Goal: Book appointment/travel/reservation

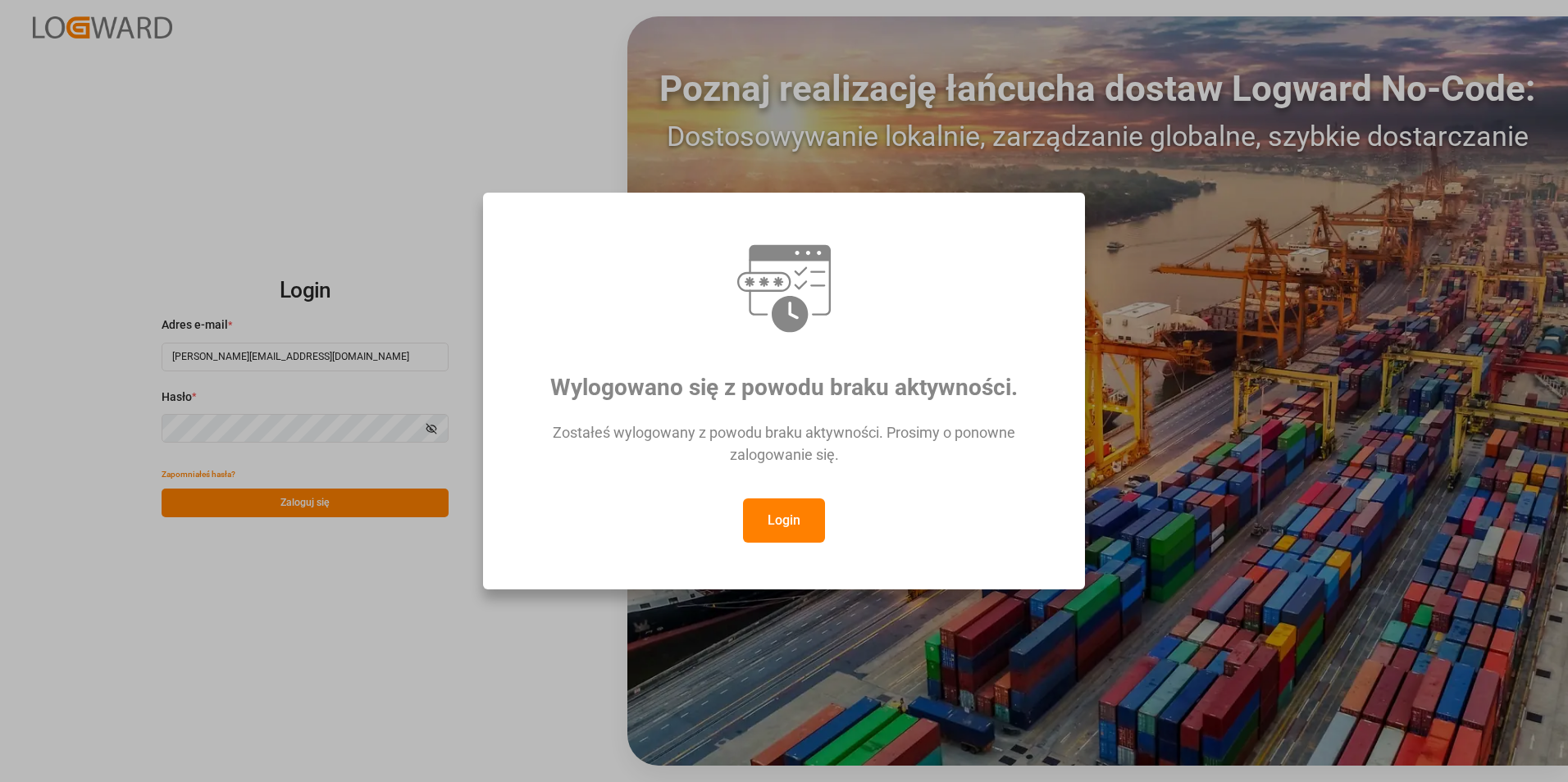
click at [800, 523] on button "Login" at bounding box center [784, 520] width 82 height 44
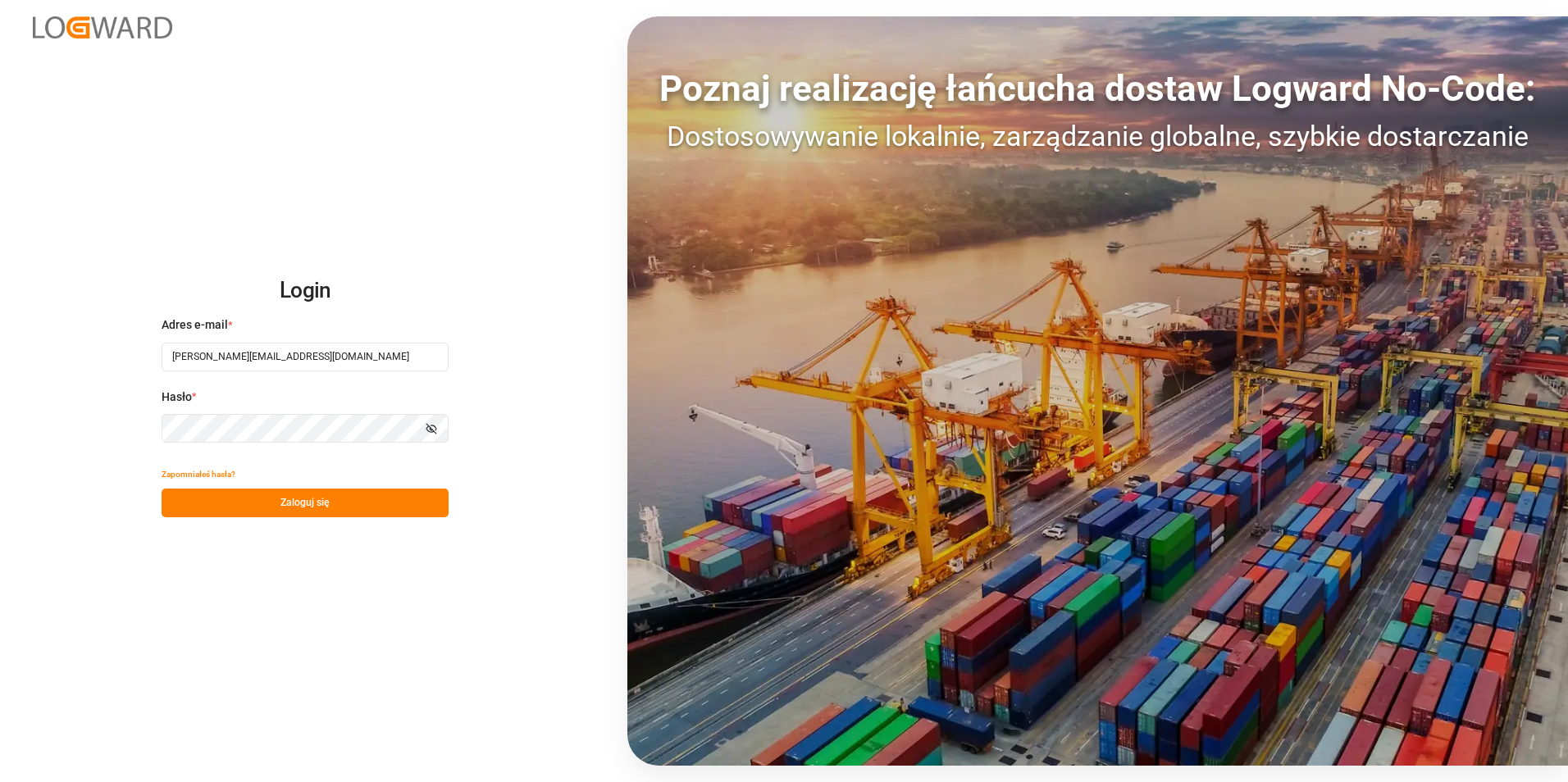
click at [241, 501] on button "Zaloguj się" at bounding box center [305, 503] width 287 height 28
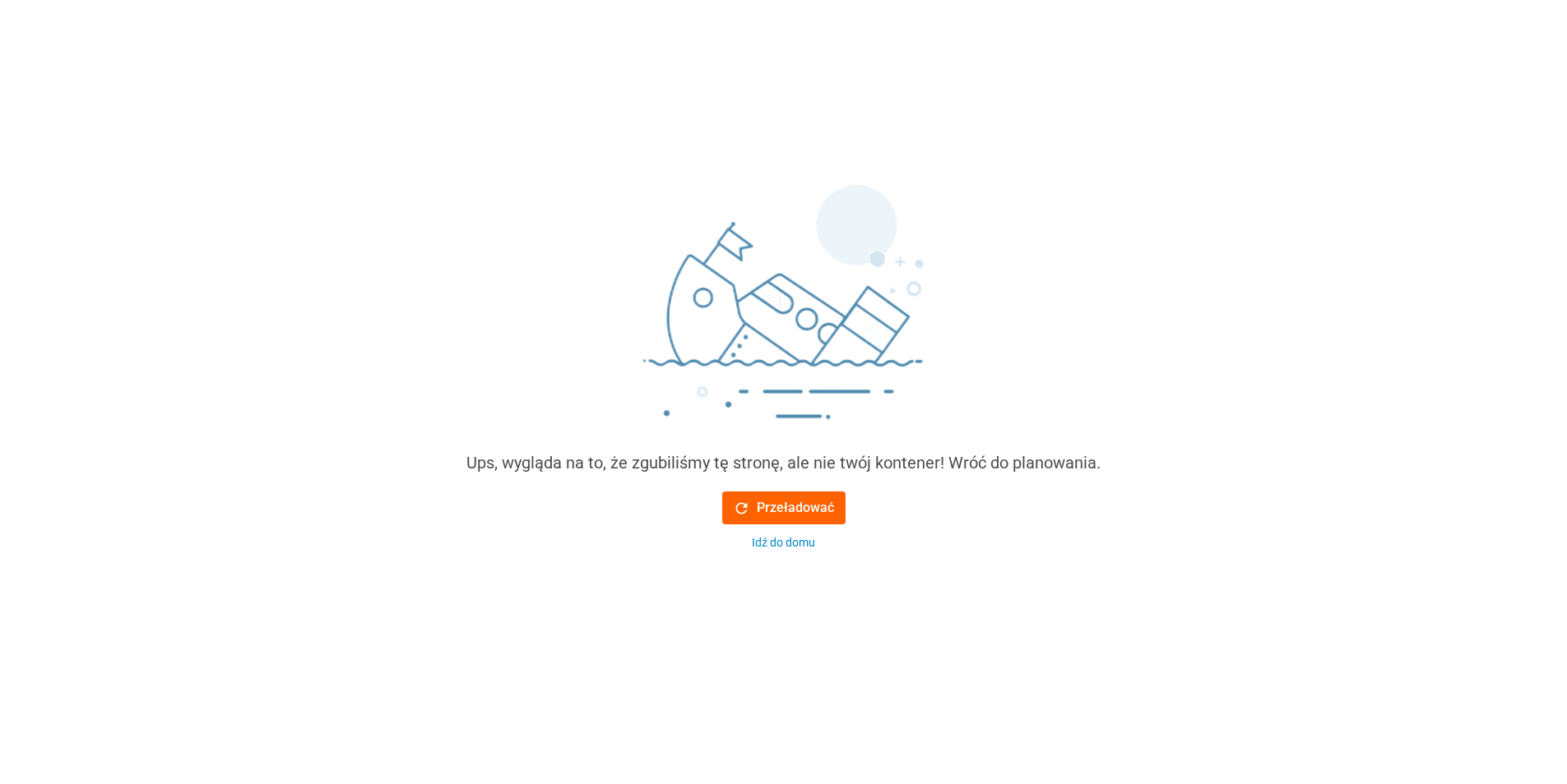
click at [754, 496] on button "Przeładować" at bounding box center [784, 507] width 124 height 32
click at [778, 498] on font "Przeładować" at bounding box center [795, 508] width 78 height 20
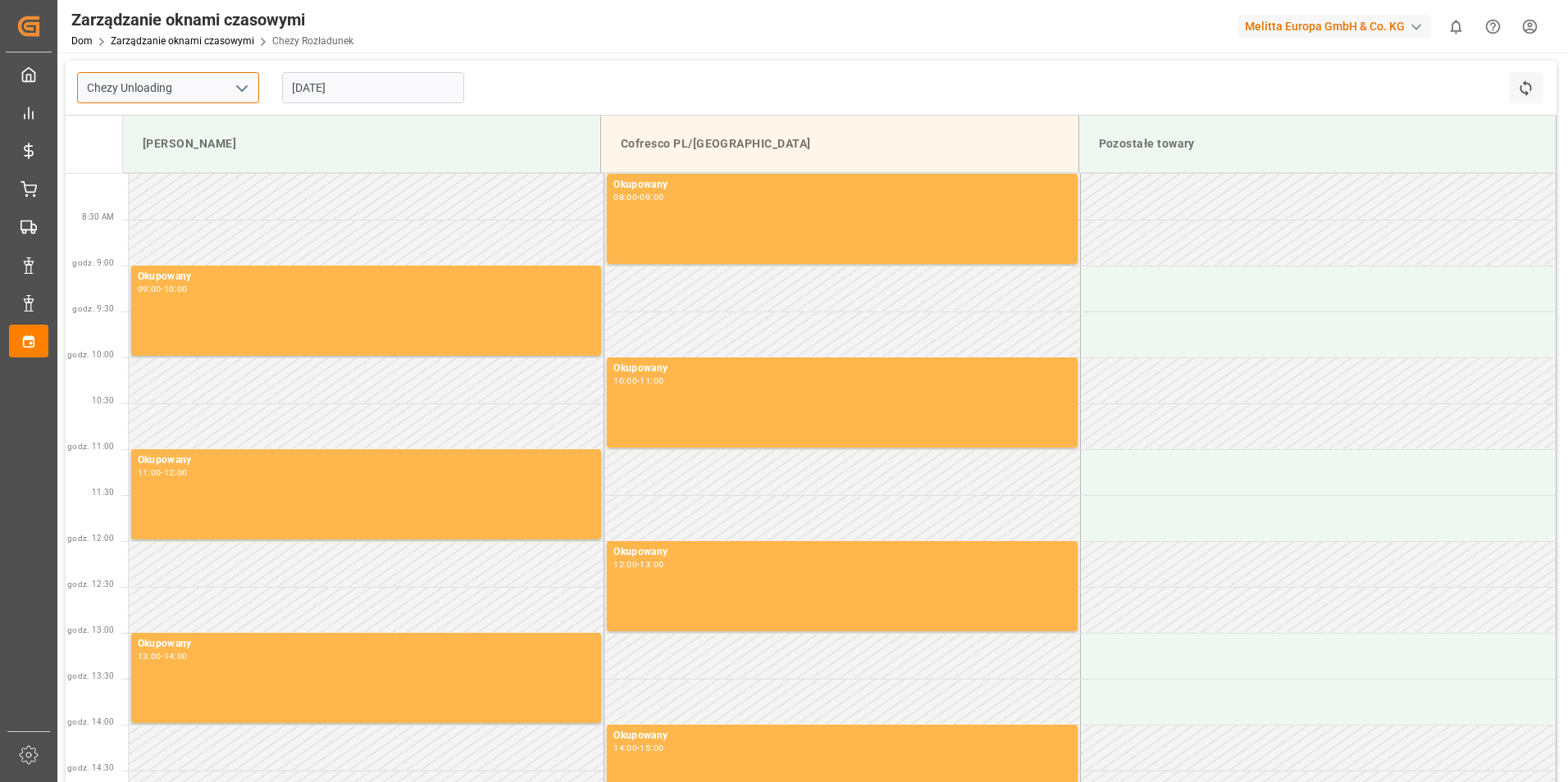
click at [168, 88] on input "Chezy Unloading" at bounding box center [169, 88] width 182 height 31
click at [329, 84] on input "[DATE]" at bounding box center [373, 88] width 182 height 31
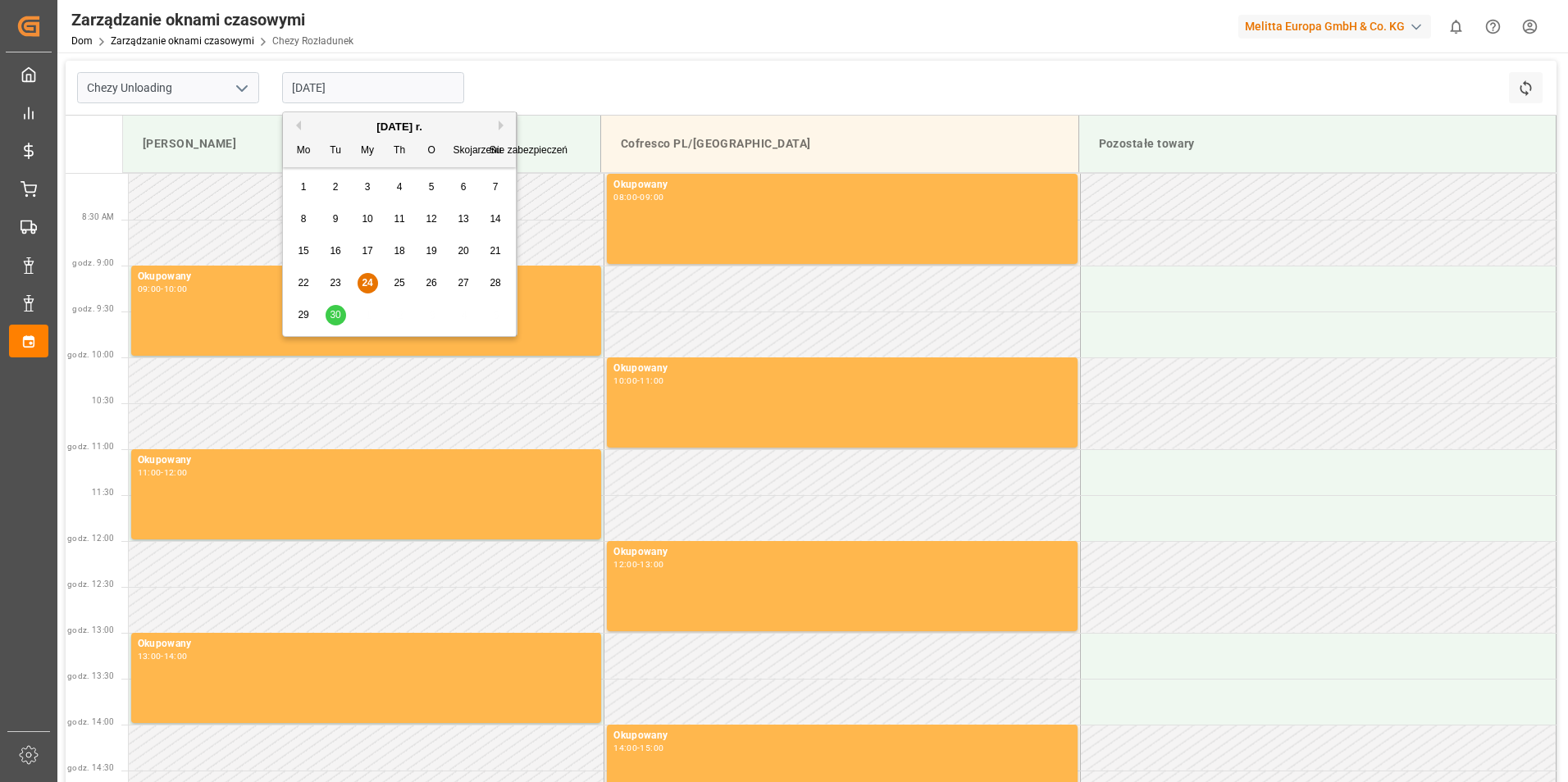
click at [433, 284] on span "26" at bounding box center [430, 283] width 11 height 12
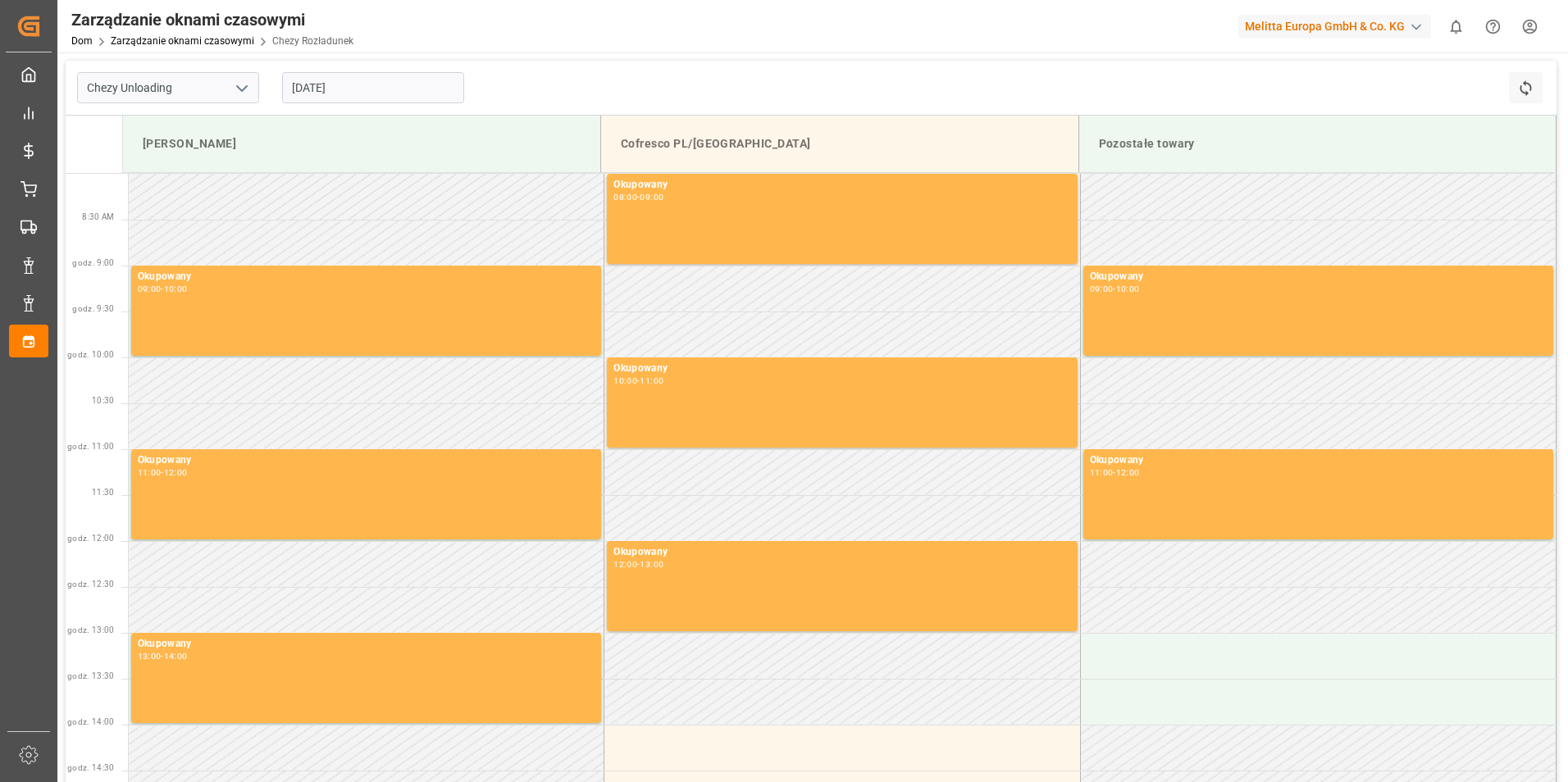
click at [400, 86] on input "[DATE]" at bounding box center [373, 88] width 182 height 31
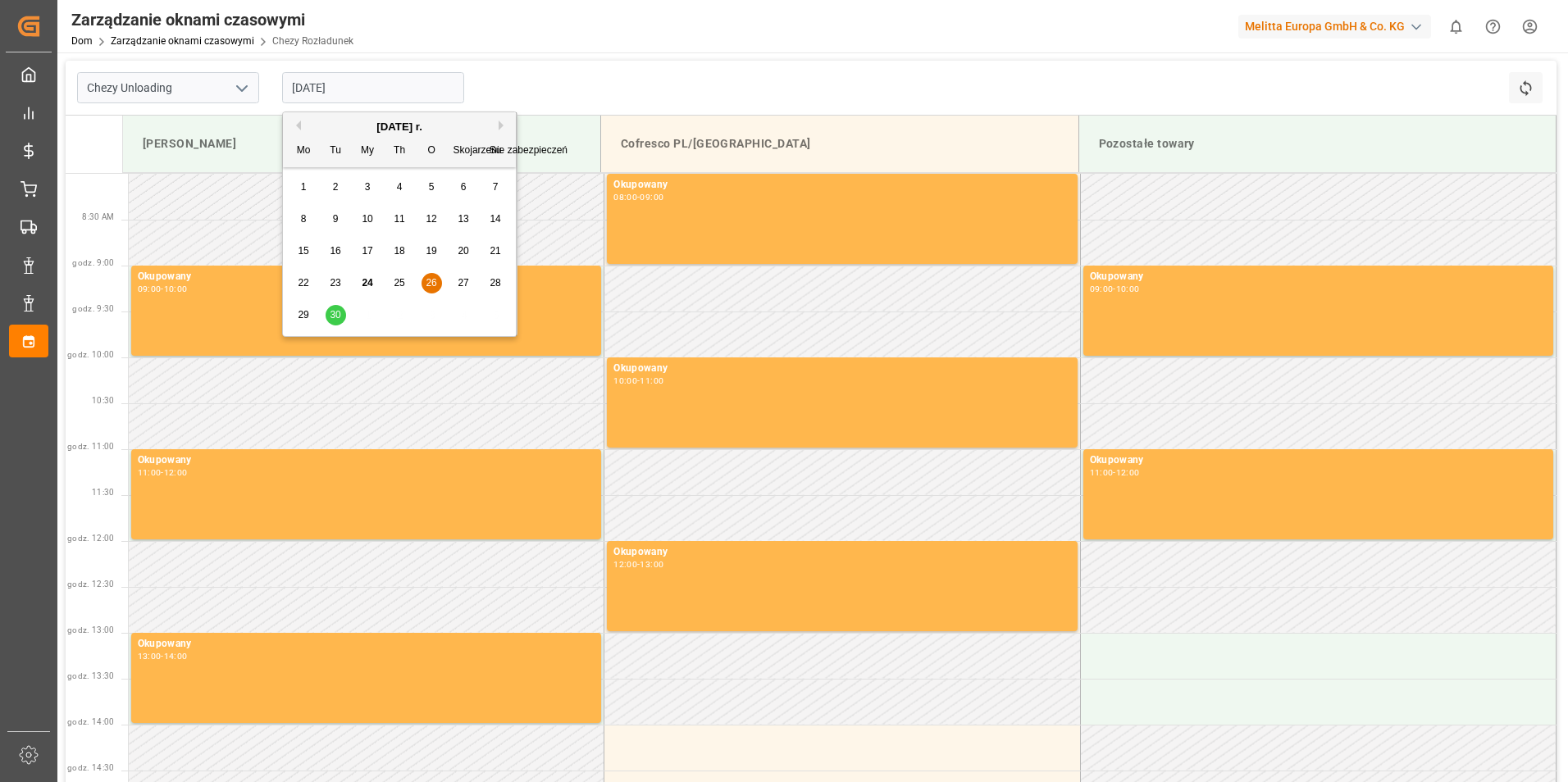
click at [311, 315] on div "29" at bounding box center [304, 316] width 21 height 20
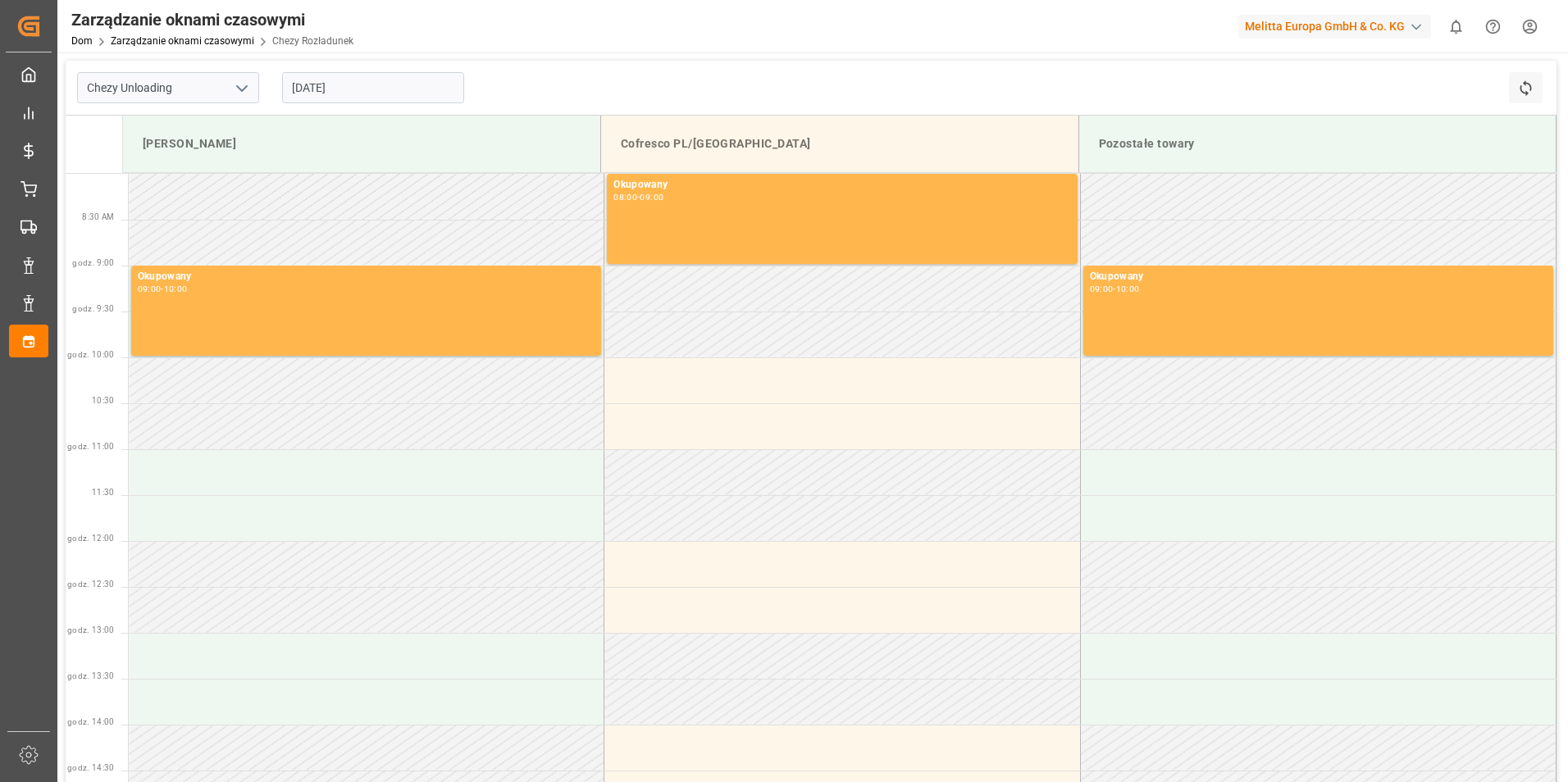
click at [355, 86] on input "[DATE]" at bounding box center [373, 88] width 182 height 31
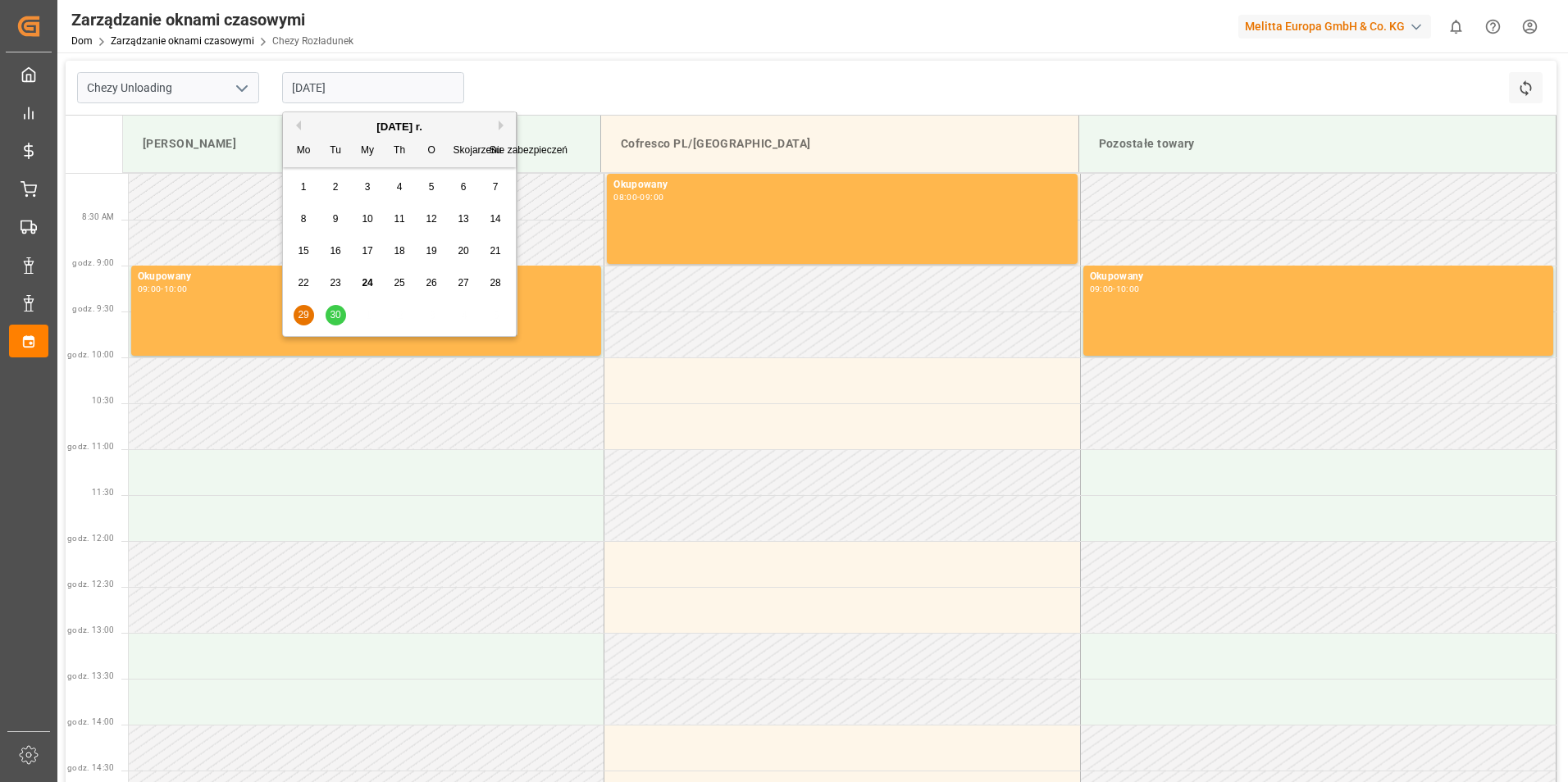
click at [333, 318] on span "30" at bounding box center [334, 316] width 11 height 12
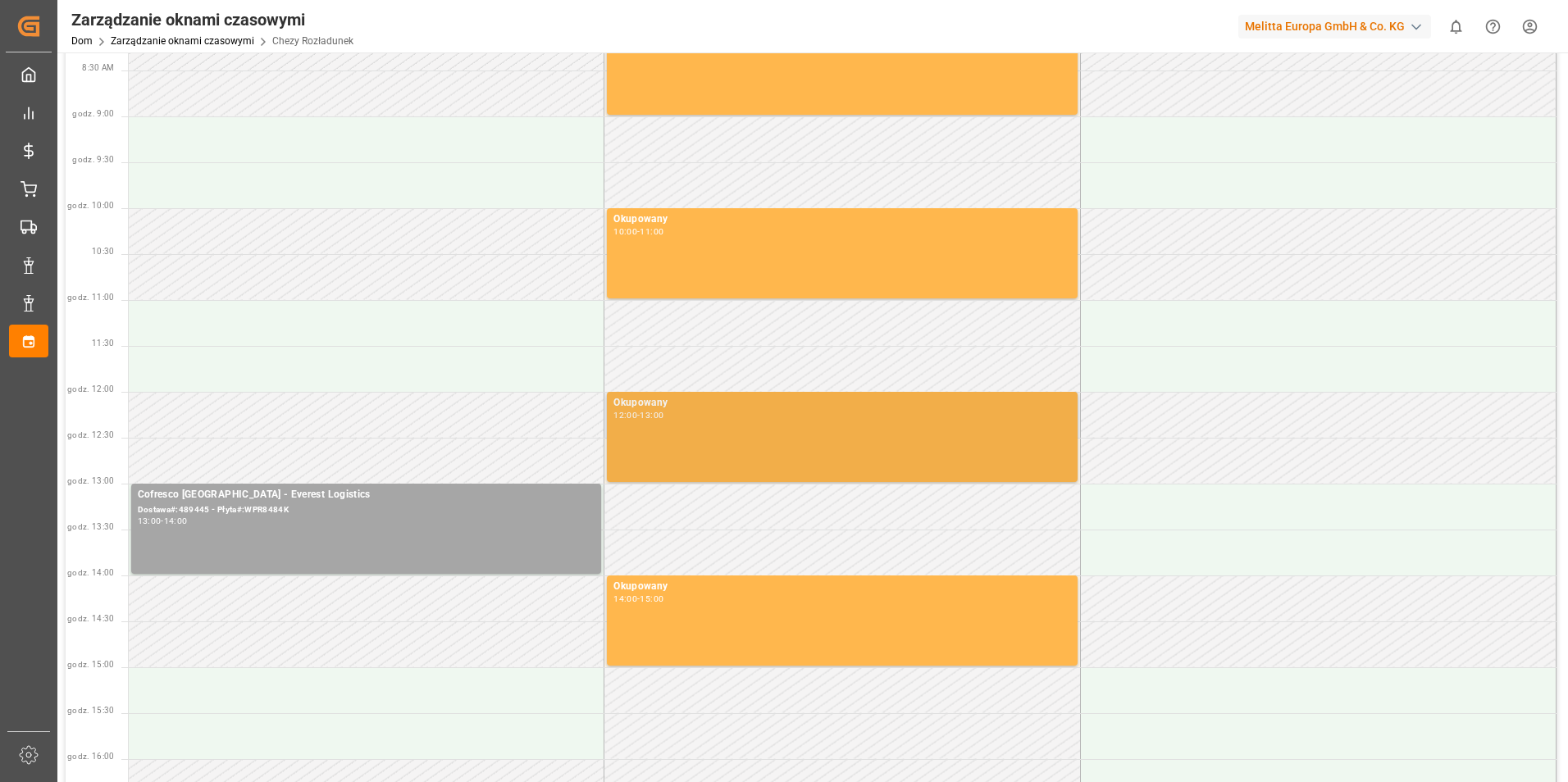
scroll to position [164, 0]
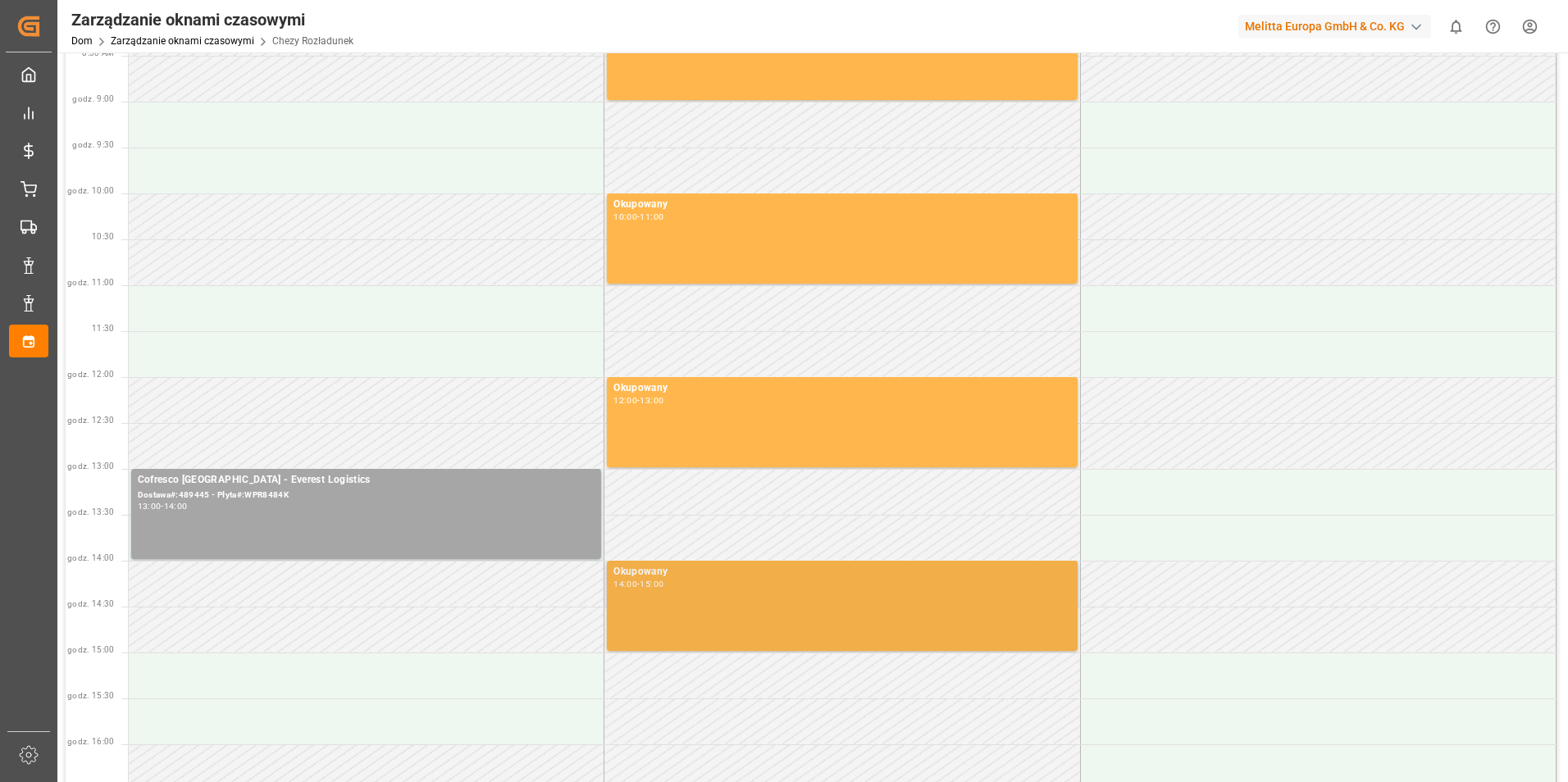
click at [764, 584] on div "14:00 - 15:00" at bounding box center [842, 585] width 457 height 9
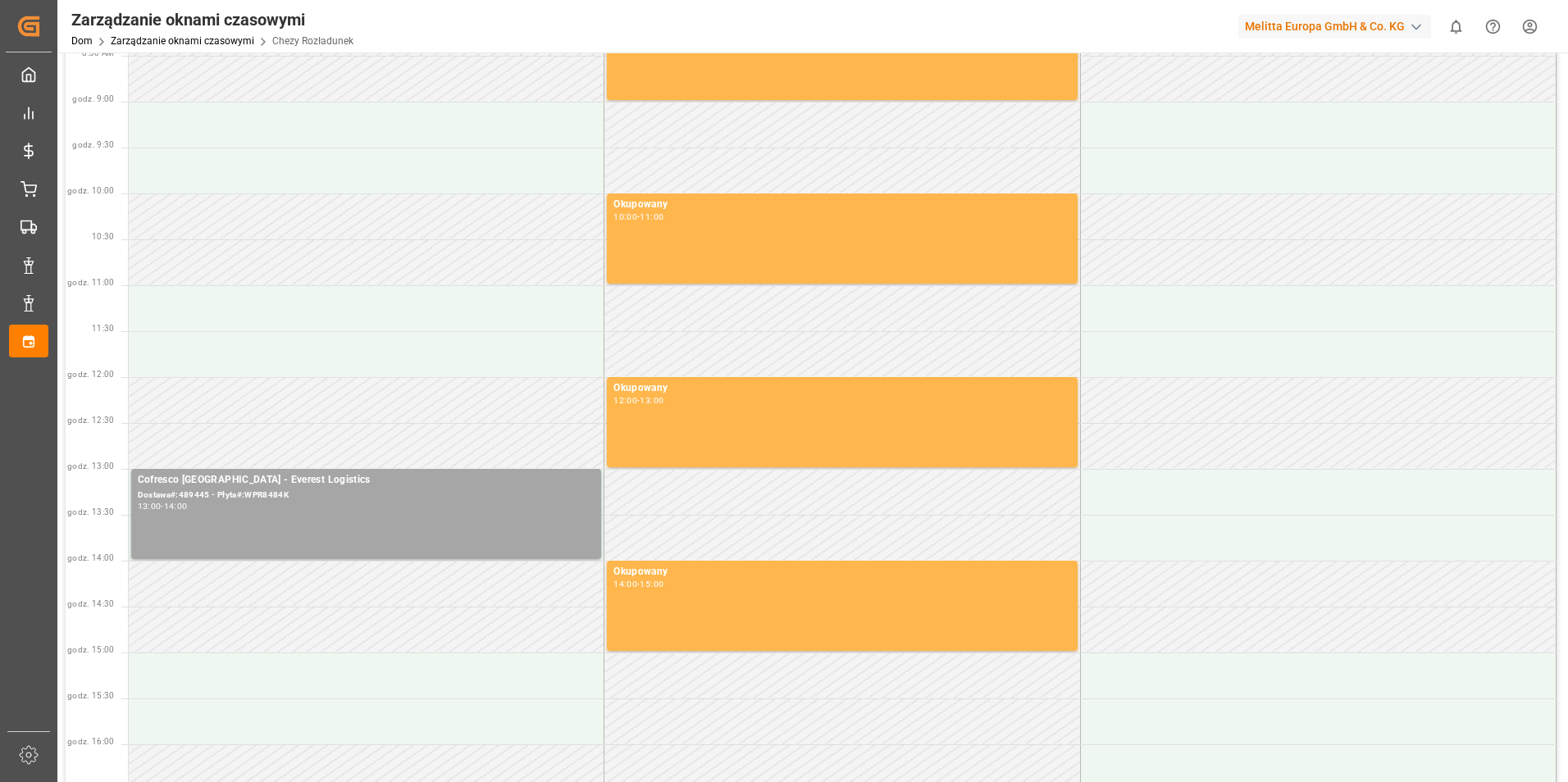
click at [757, 520] on td at bounding box center [842, 538] width 475 height 46
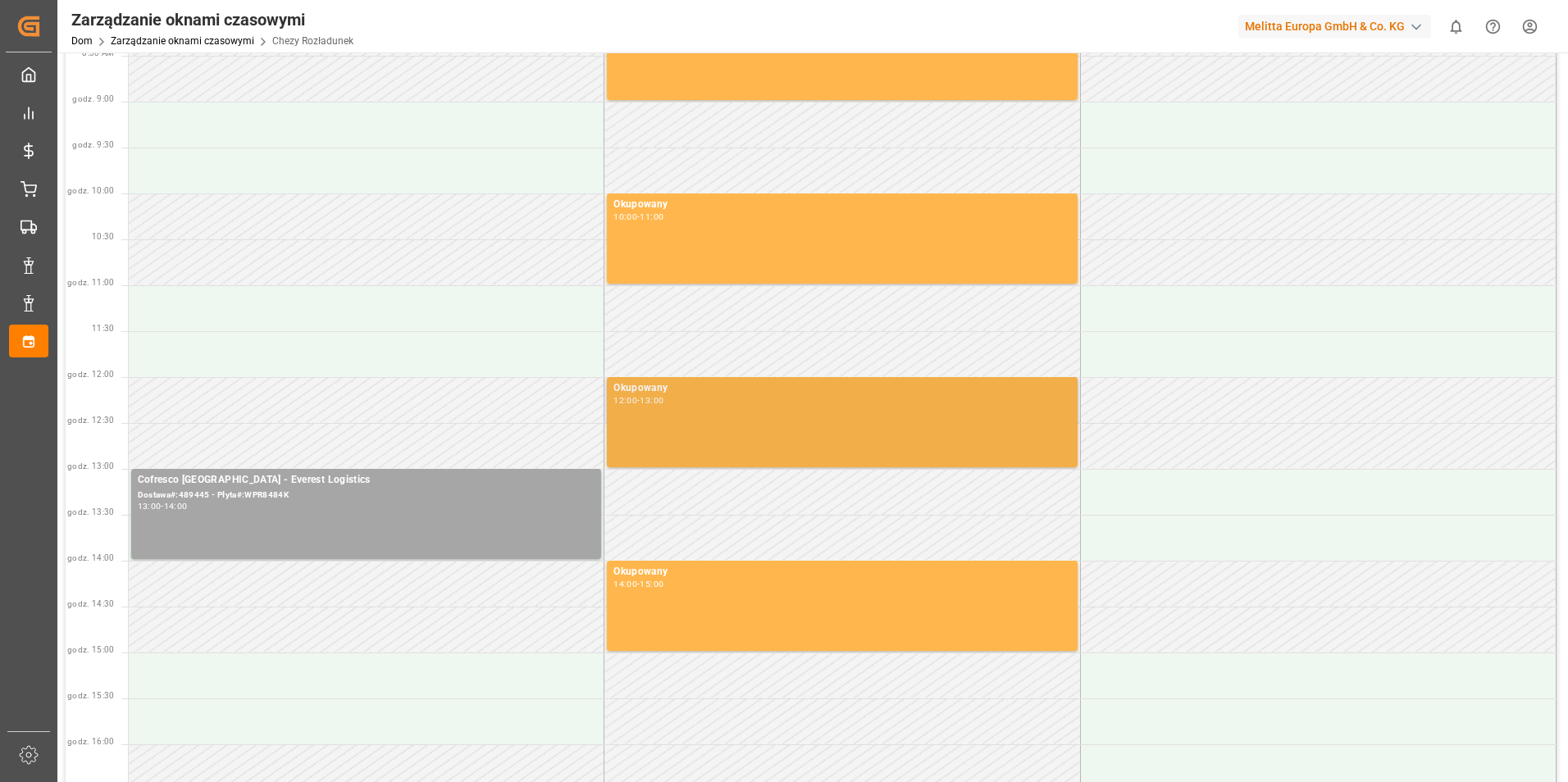
click at [727, 406] on div "Okupowany 12:00 - 13:00" at bounding box center [842, 421] width 457 height 83
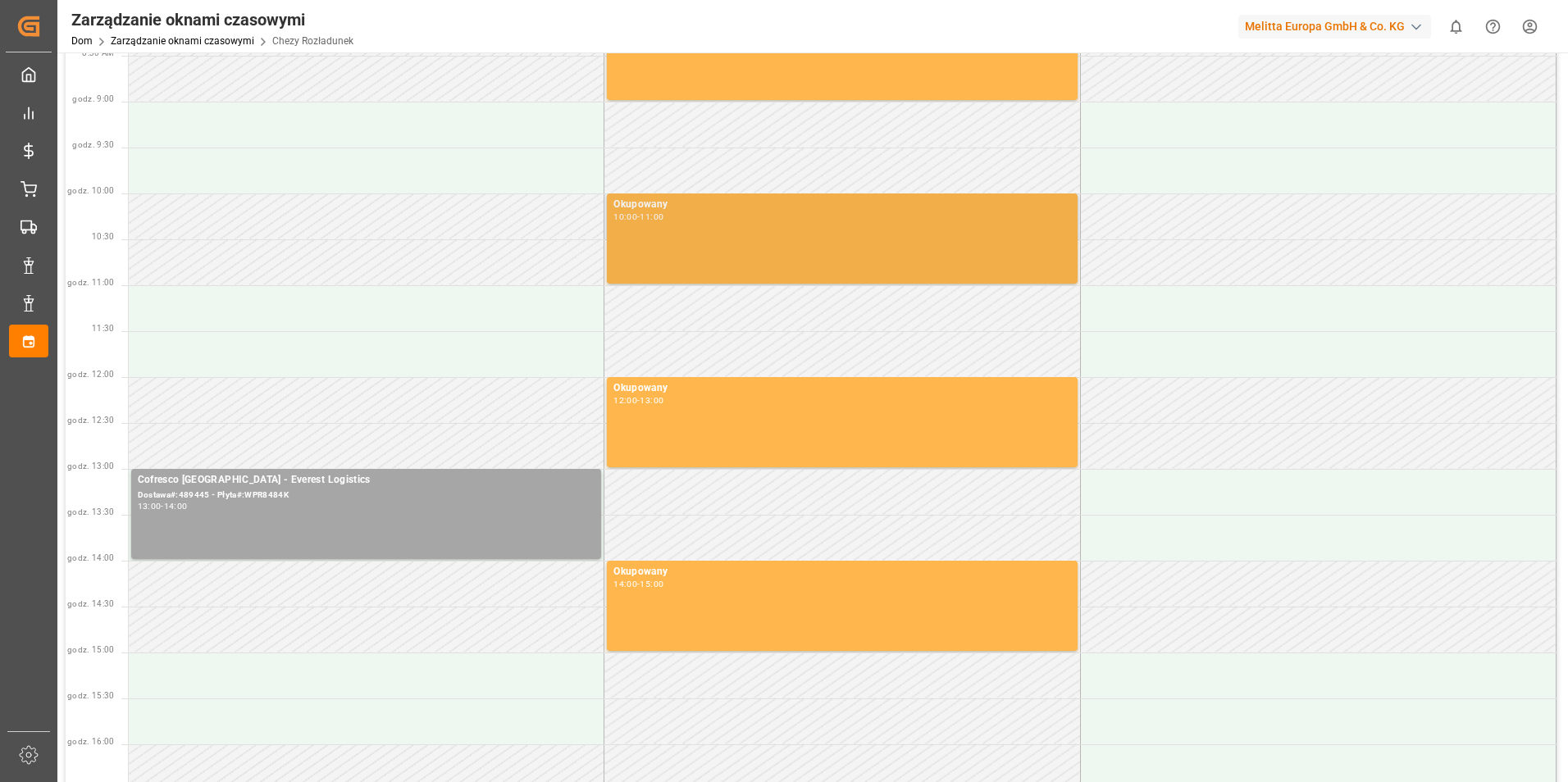
click at [733, 258] on div "Okupowany 10:00 - 11:00" at bounding box center [842, 238] width 457 height 83
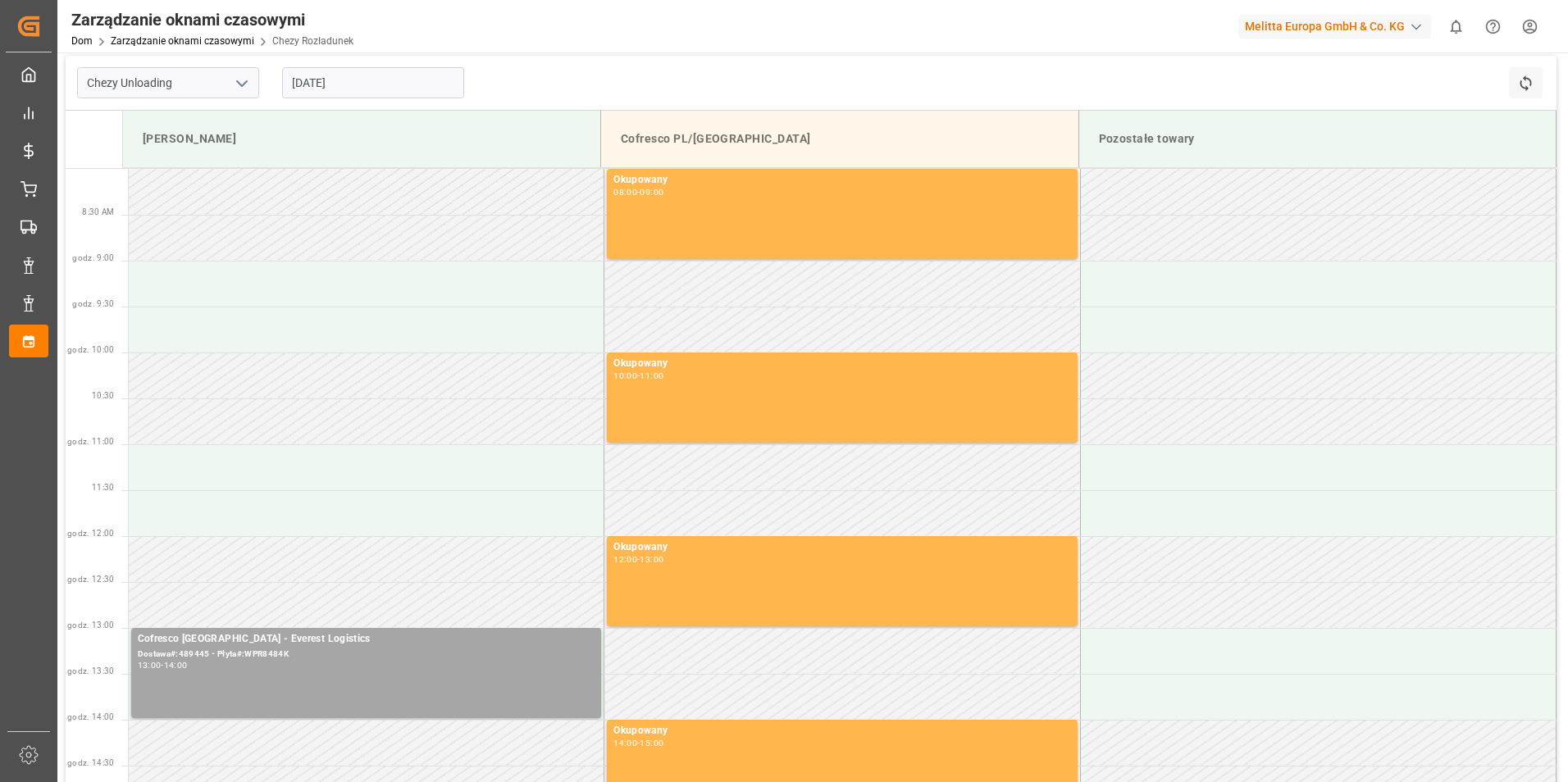
scroll to position [0, 0]
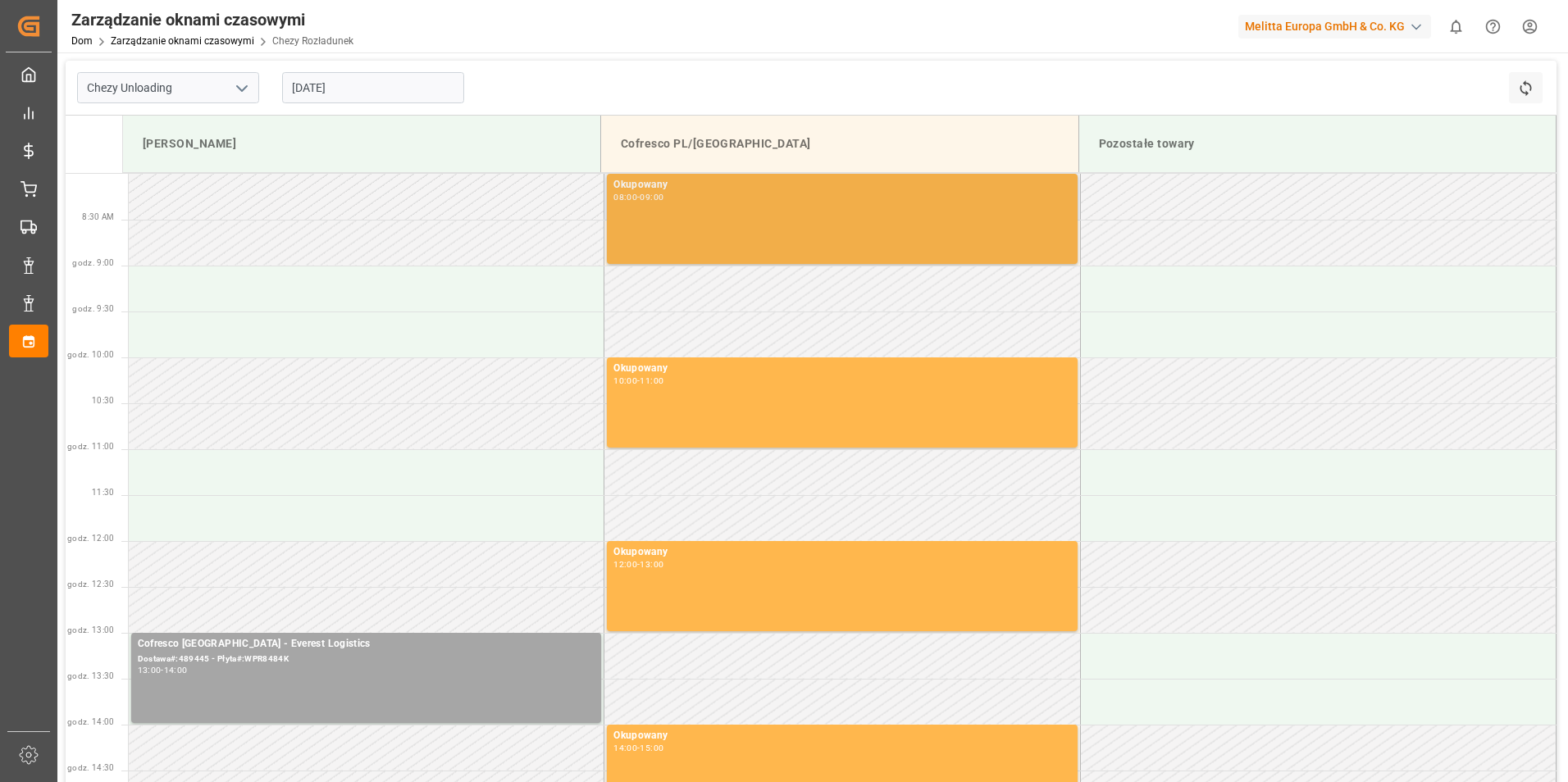
click at [724, 236] on div "Okupowany 08:00 - 09:00" at bounding box center [842, 219] width 457 height 83
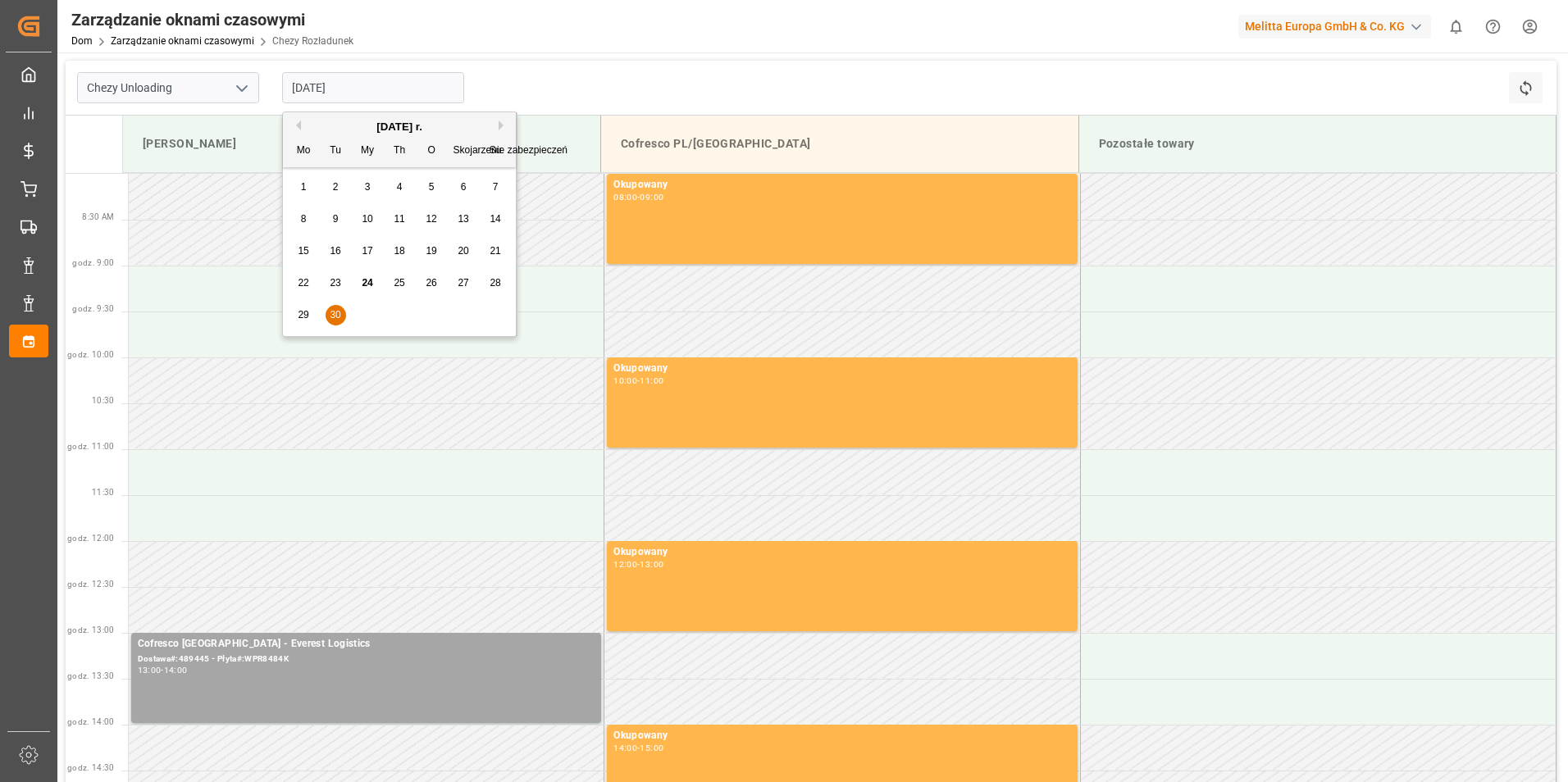
click at [323, 85] on input "[DATE]" at bounding box center [373, 88] width 182 height 31
click at [500, 124] on button "Następny miesiąc" at bounding box center [504, 125] width 10 height 10
click at [366, 187] on span "1" at bounding box center [368, 187] width 6 height 12
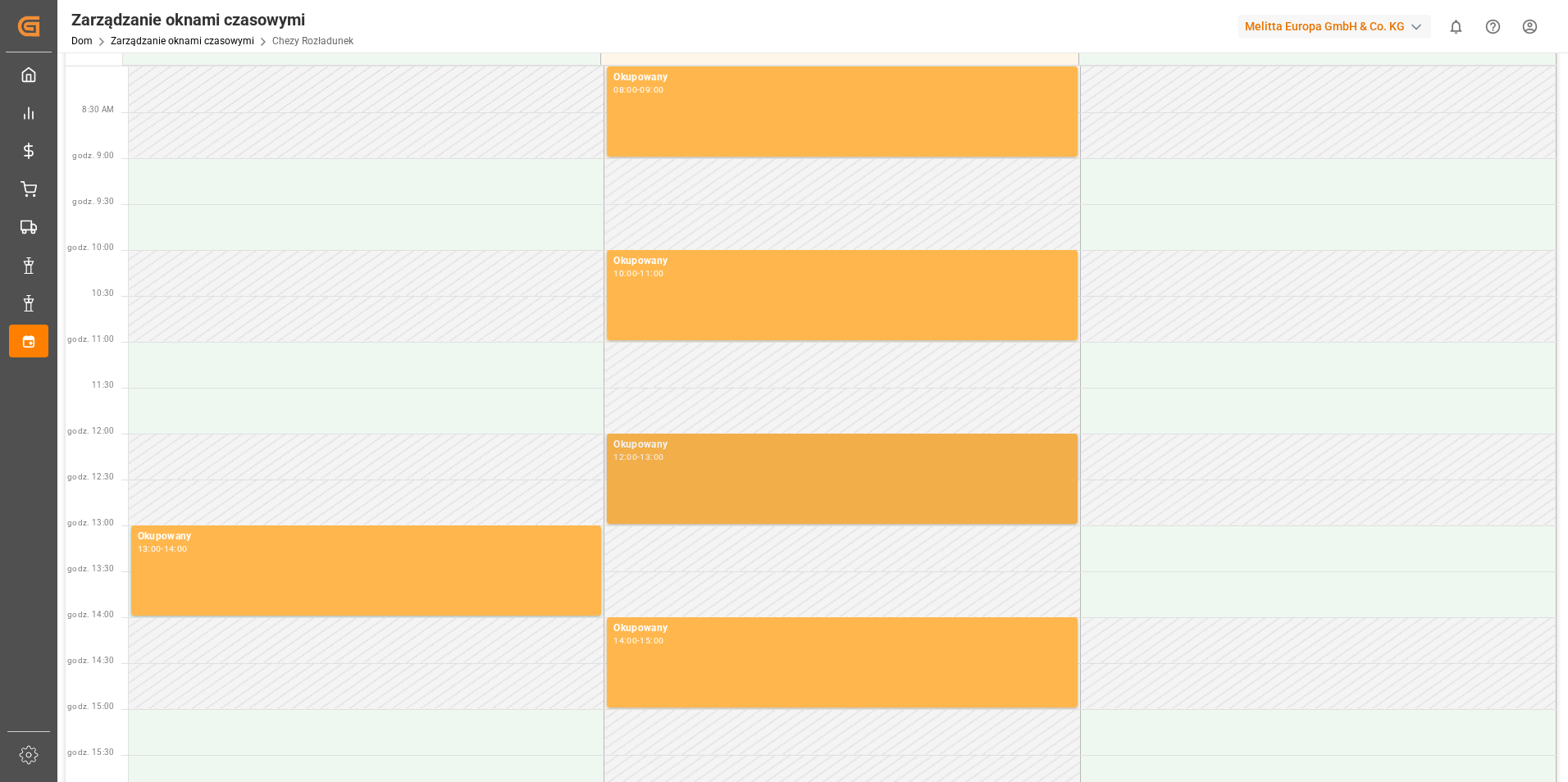
scroll to position [82, 0]
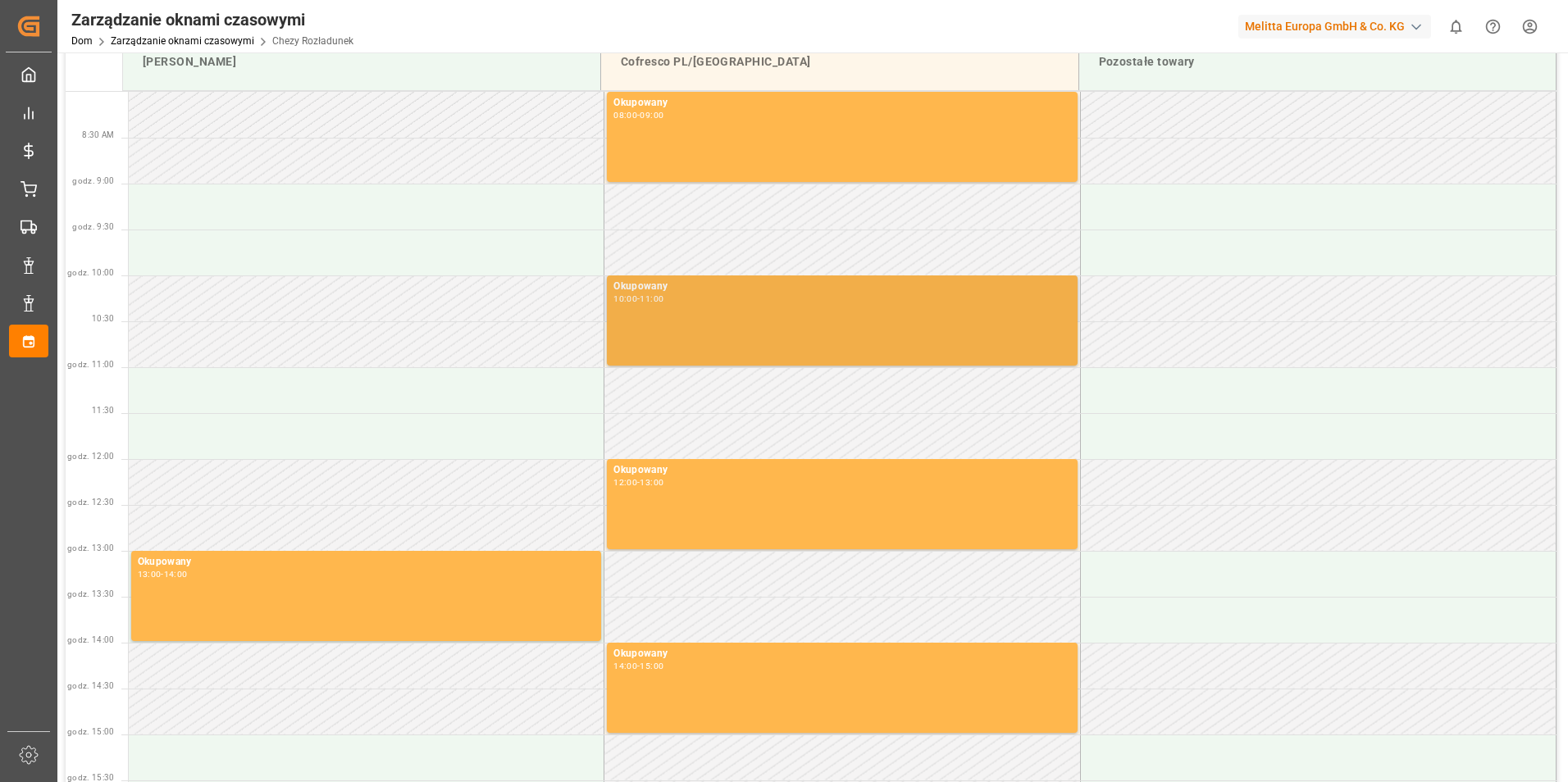
click at [666, 317] on div "Okupowany 10:00 - 11:00" at bounding box center [842, 320] width 457 height 83
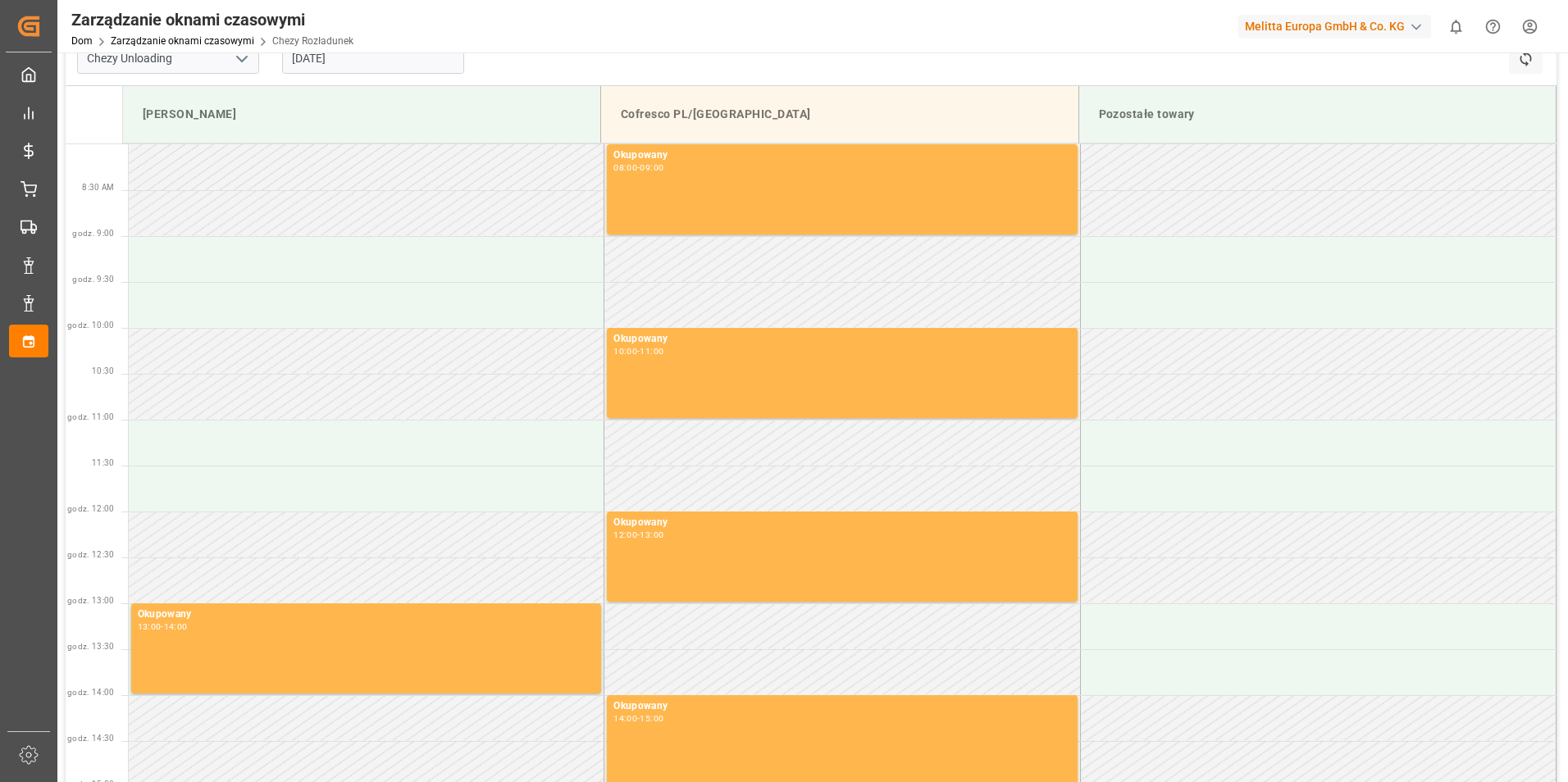
scroll to position [0, 0]
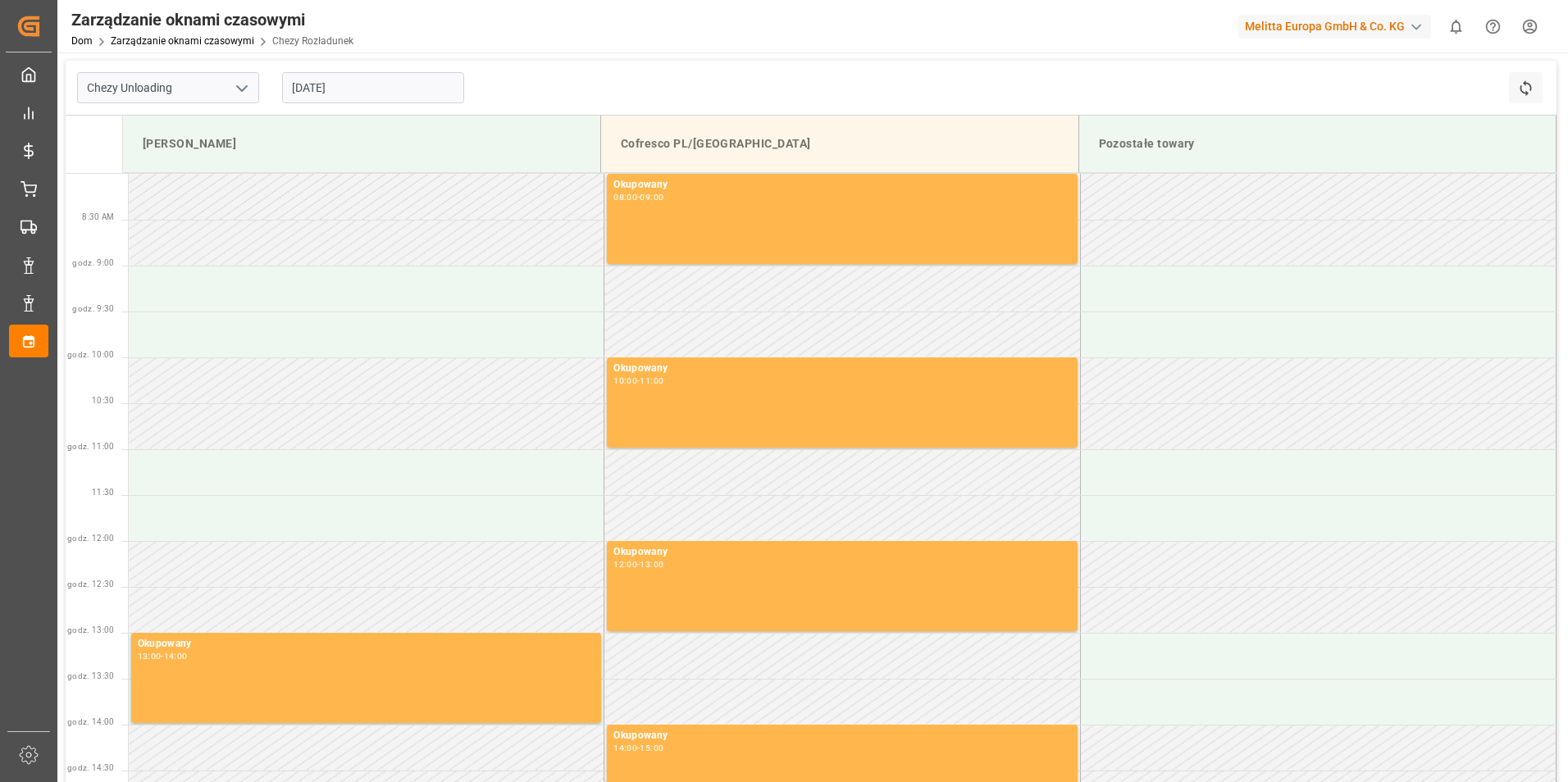
click at [325, 83] on input "[DATE]" at bounding box center [373, 88] width 182 height 31
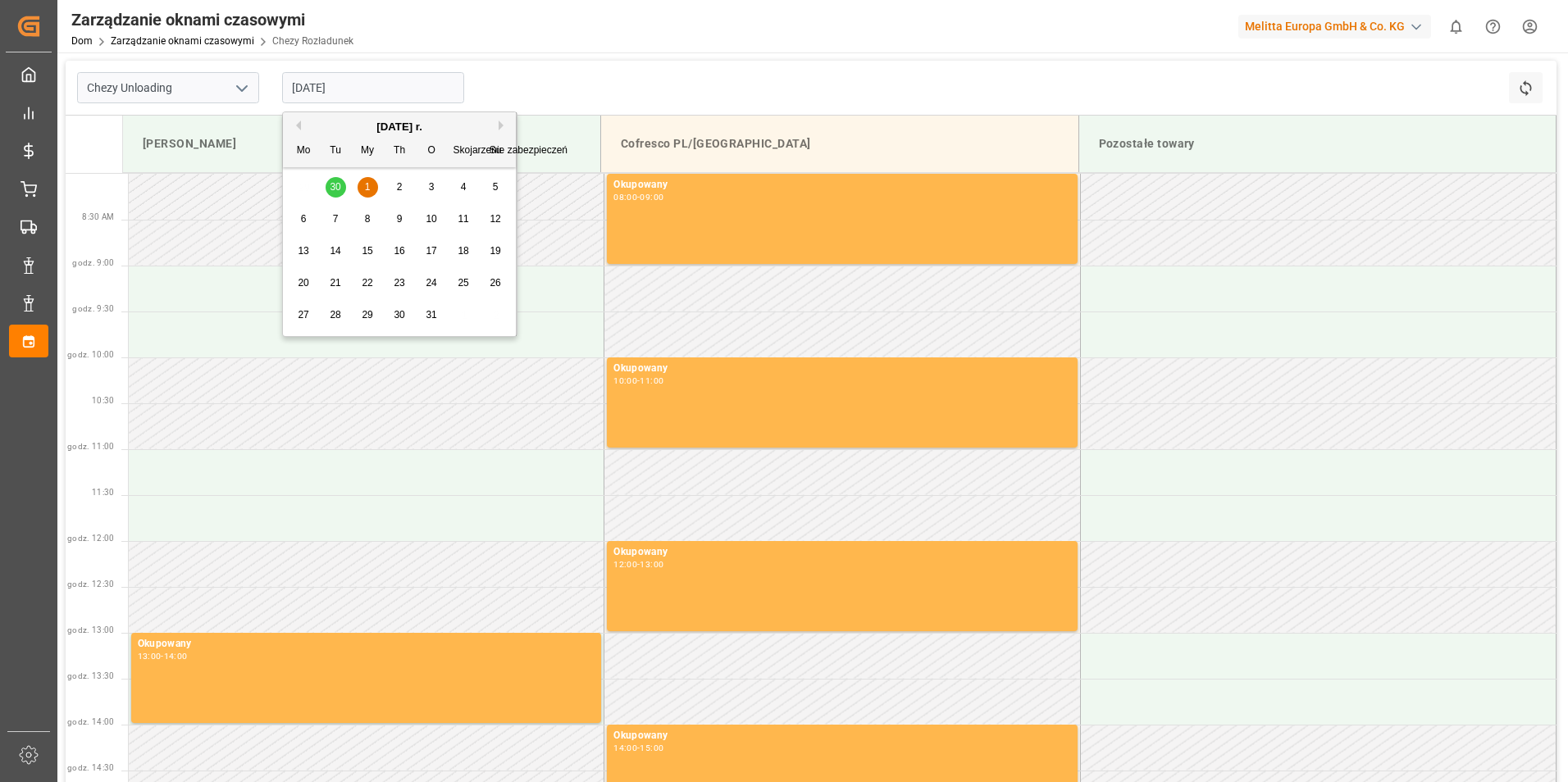
click at [401, 191] on span "2" at bounding box center [400, 187] width 6 height 12
type input "[DATE]"
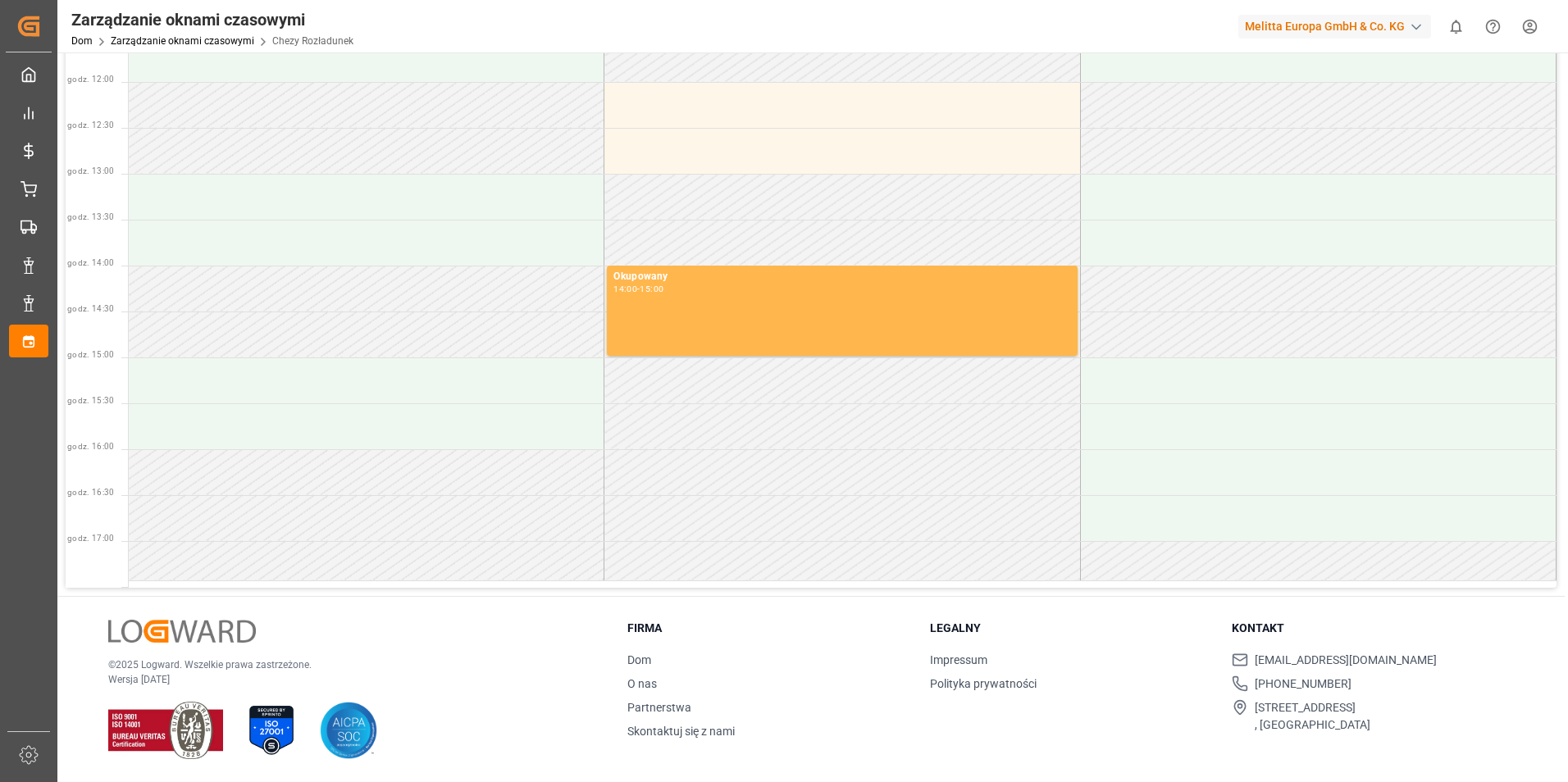
scroll to position [49, 0]
